Goal: Transaction & Acquisition: Purchase product/service

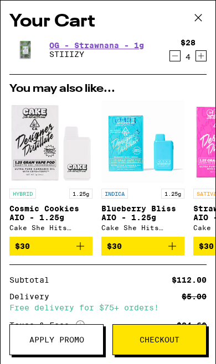
click at [158, 337] on span "Checkout" at bounding box center [159, 340] width 40 height 8
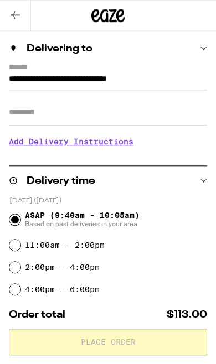
scroll to position [68, 0]
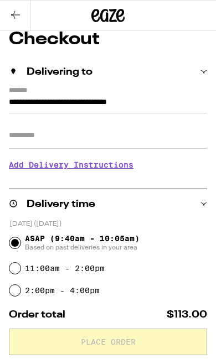
click at [182, 138] on input "Apt/Suite" at bounding box center [108, 135] width 198 height 27
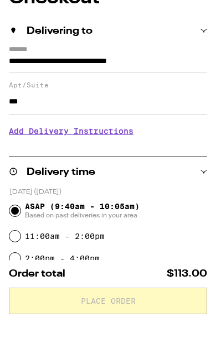
type input "***"
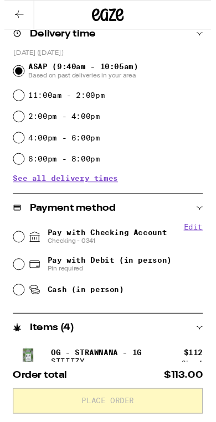
scroll to position [245, 0]
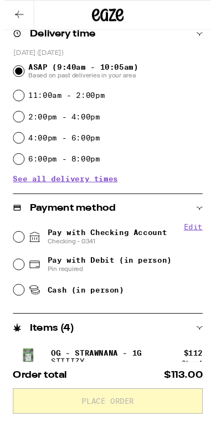
click at [137, 245] on span "Pay with Checking Account Checking - 0341" at bounding box center [107, 247] width 124 height 18
click at [20, 245] on input "Pay with Checking Account Checking - 0341" at bounding box center [14, 247] width 11 height 11
radio input "true"
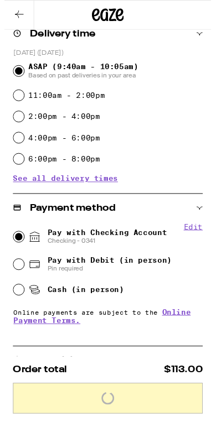
click at [101, 306] on span "Cash (in person)" at bounding box center [85, 302] width 80 height 9
click at [20, 306] on input "Cash (in person)" at bounding box center [14, 302] width 11 height 11
radio input "true"
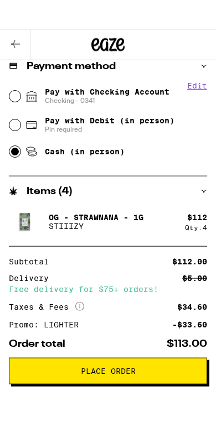
scroll to position [426, 0]
